Goal: Information Seeking & Learning: Find contact information

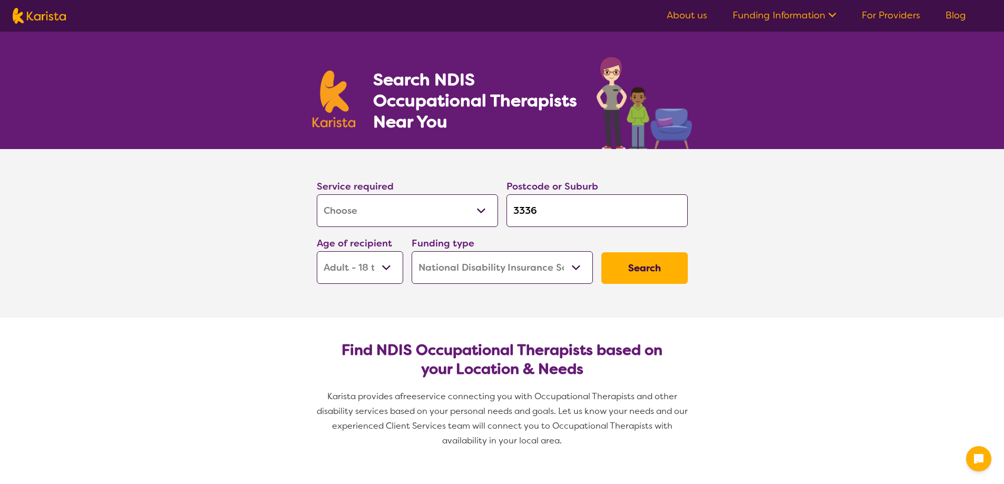
select select "[MEDICAL_DATA]"
select select "AD"
select select "NDIS"
select select "[MEDICAL_DATA]"
select select "AD"
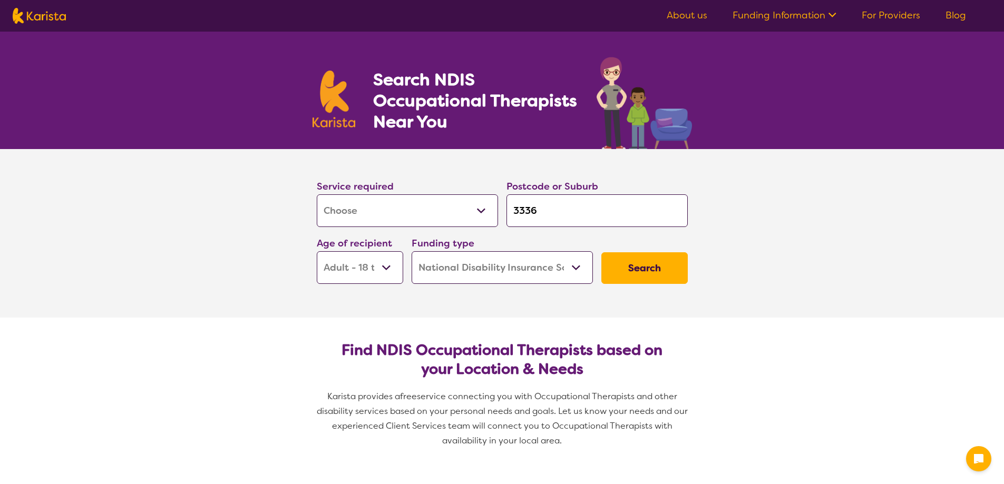
select select "NDIS"
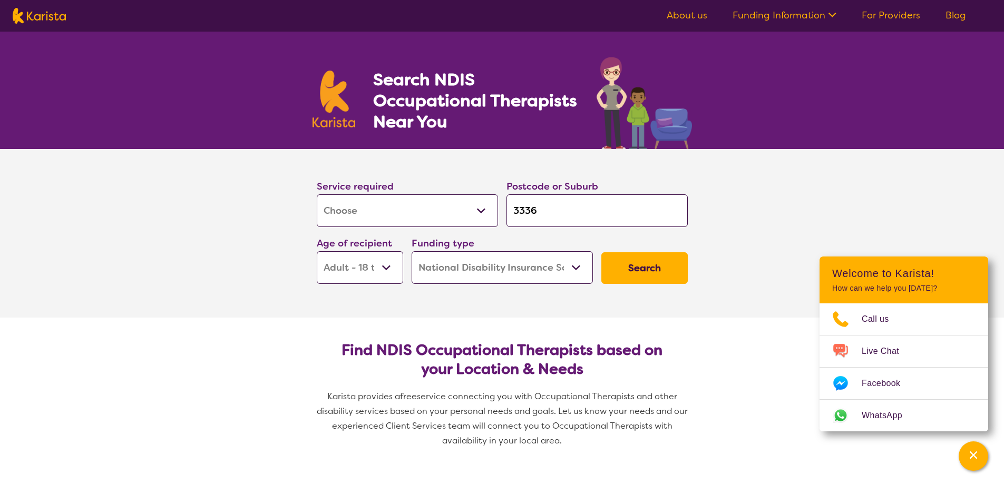
click at [540, 210] on input "3336" at bounding box center [596, 210] width 181 height 33
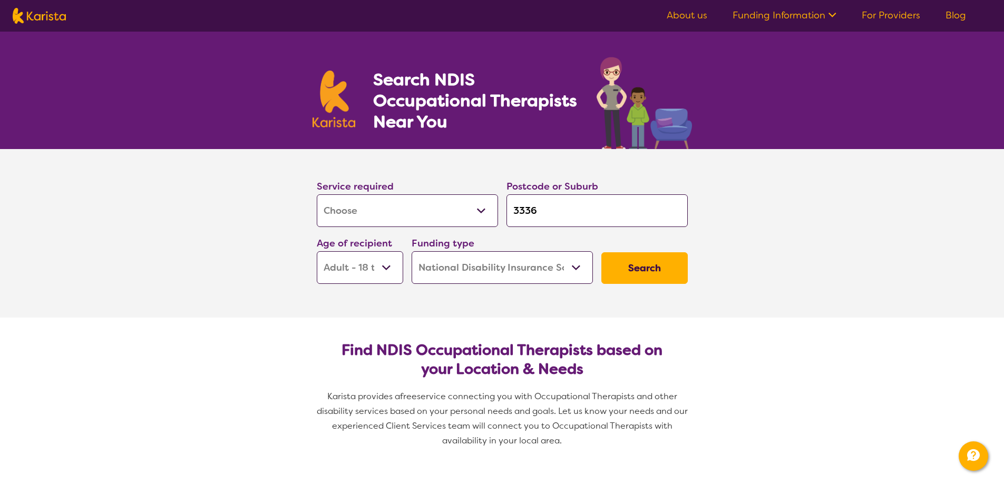
type input "333"
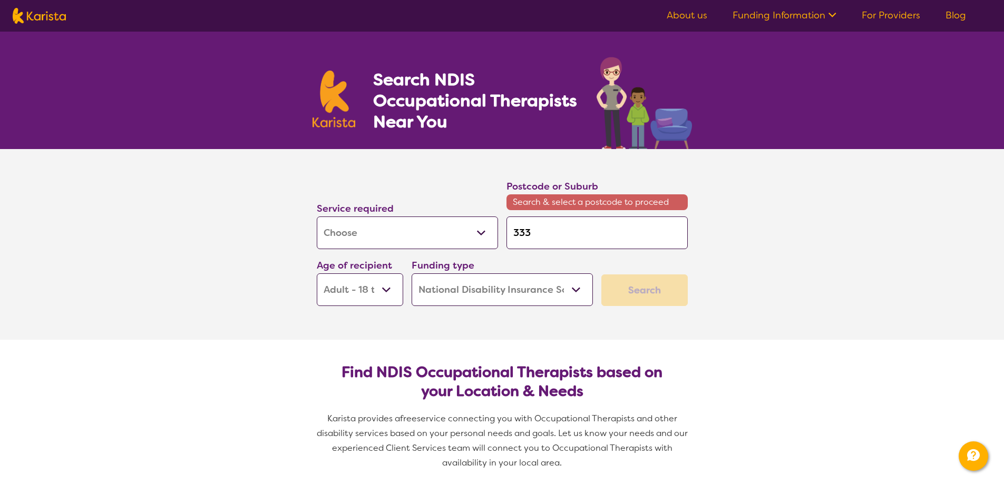
type input "33"
type input "3"
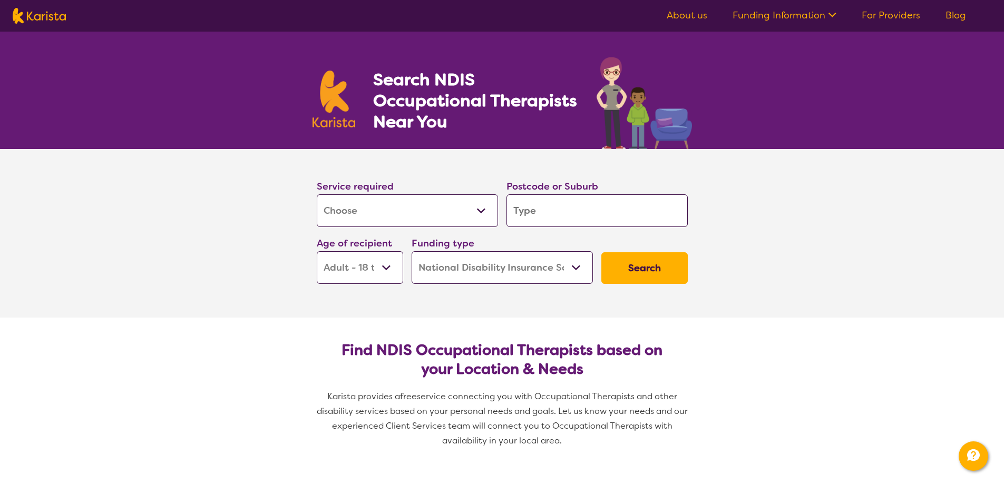
type input "g"
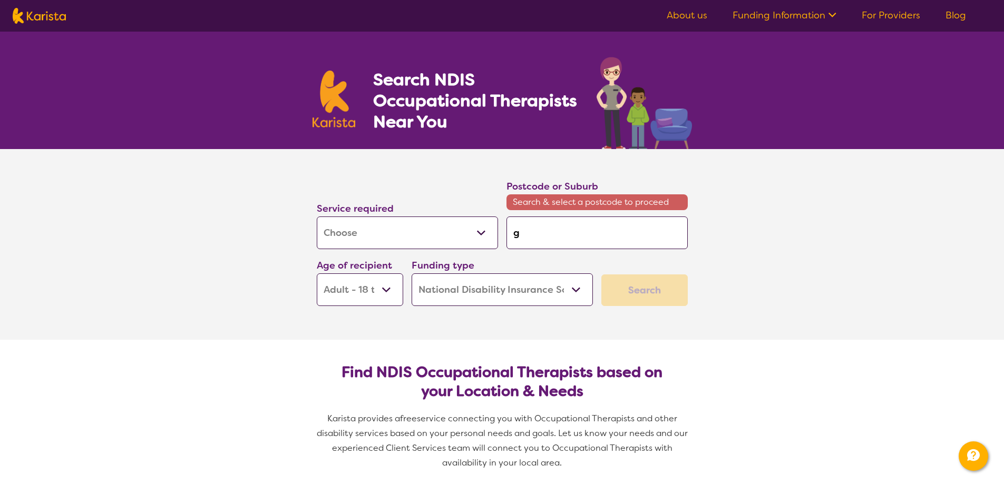
type input "gr"
type input "gre"
type input "gree"
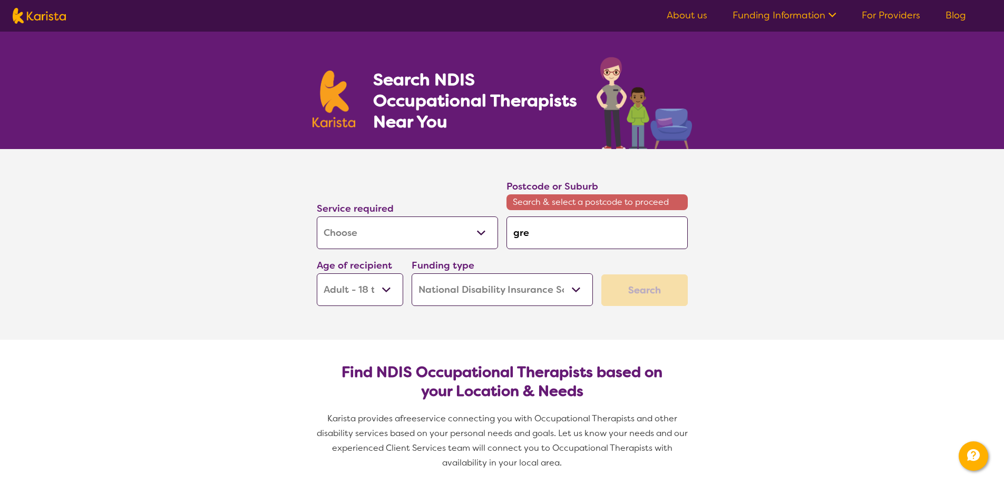
type input "gree"
type input "green"
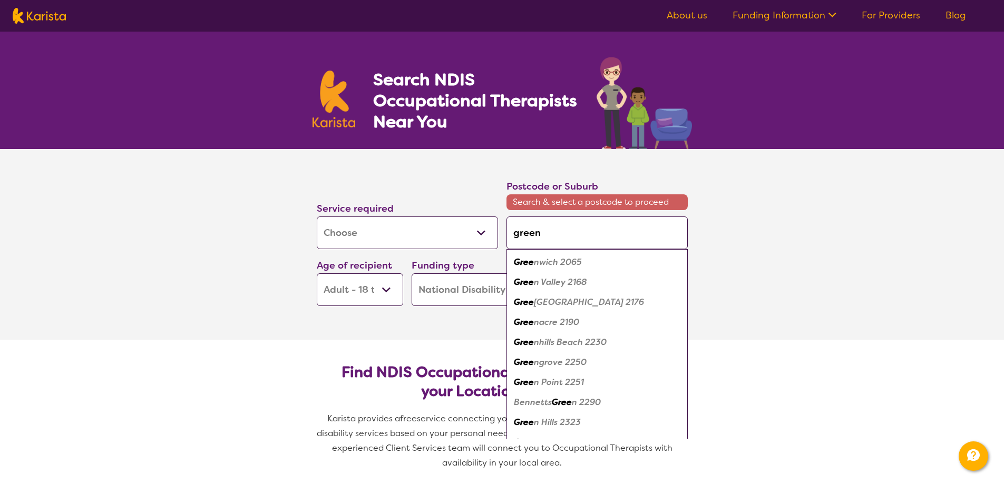
type input "greenv"
type input "greenva"
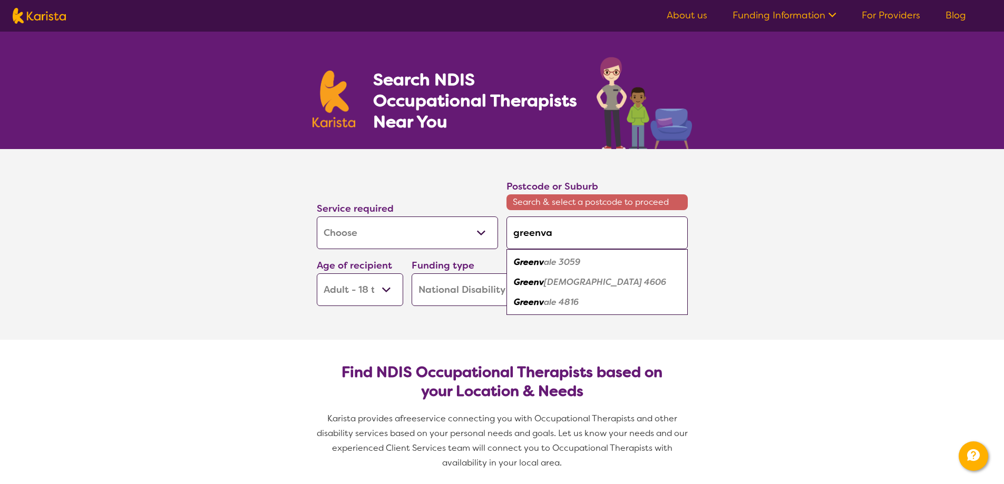
type input "greenval"
type input "greenvale"
click at [553, 263] on em "Greenvale" at bounding box center [535, 262] width 43 height 11
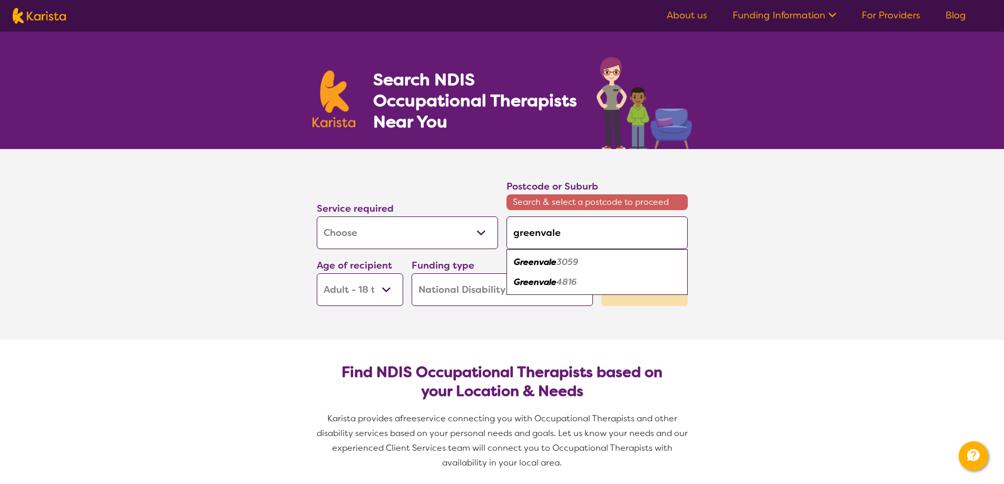
type input "3059"
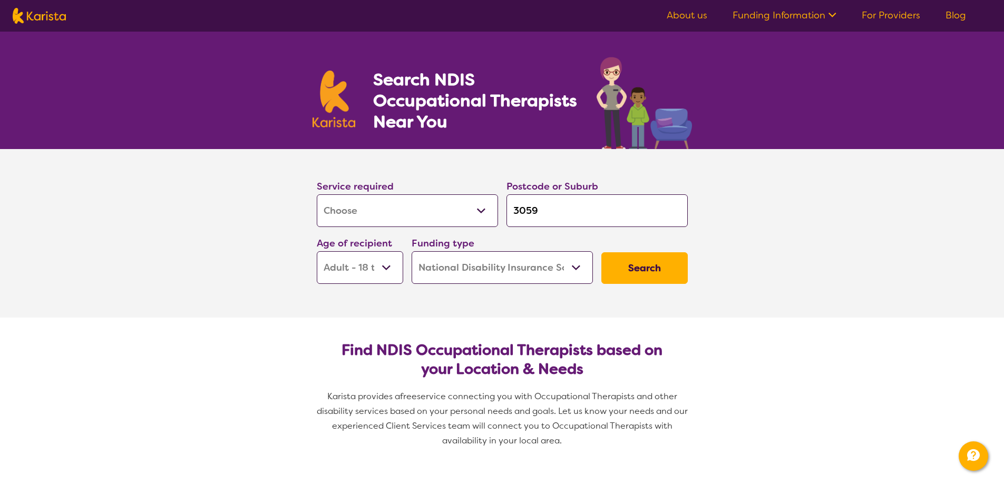
click at [388, 267] on select "Early Childhood - 0 to 9 Child - 10 to 11 Adolescent - 12 to 17 Adult - 18 to 6…" at bounding box center [360, 267] width 86 height 33
click at [317, 251] on select "Early Childhood - 0 to 9 Child - 10 to 11 Adolescent - 12 to 17 Adult - 18 to 6…" at bounding box center [360, 267] width 86 height 33
click at [623, 268] on button "Search" at bounding box center [644, 268] width 86 height 32
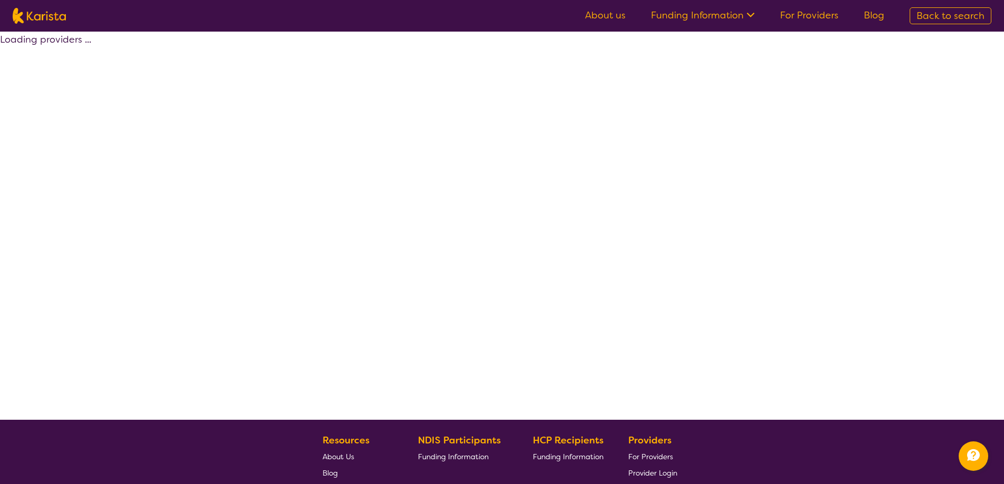
select select "by_score"
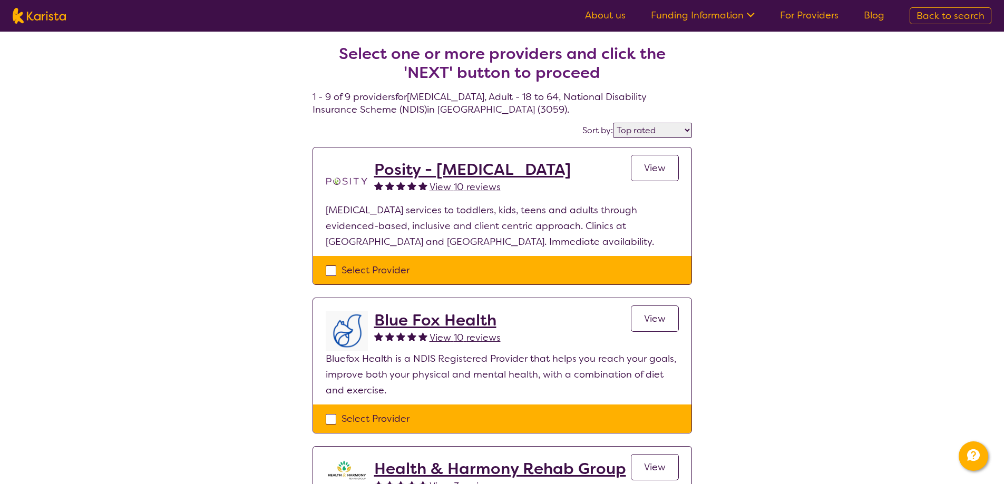
select select "[MEDICAL_DATA]"
select select "AD"
select select "NDIS"
select select "[MEDICAL_DATA]"
select select "AD"
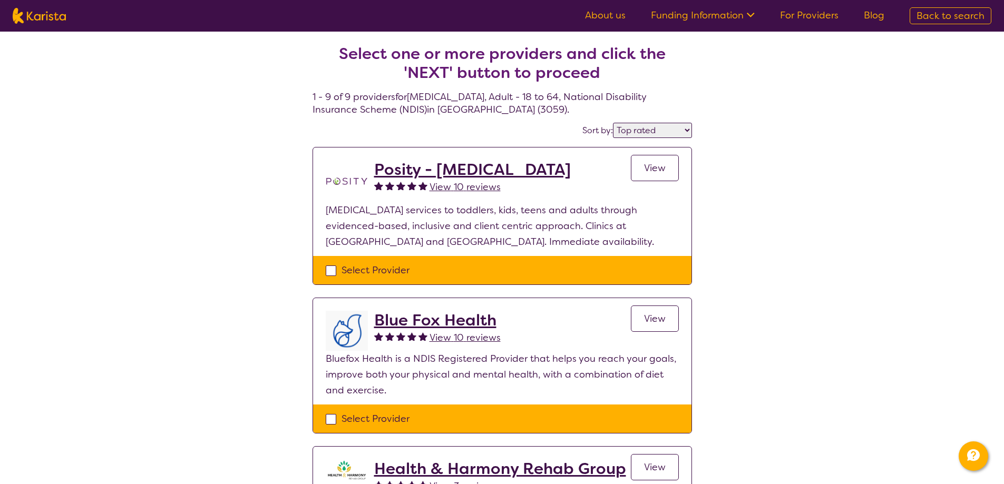
select select "NDIS"
